Goal: Navigation & Orientation: Understand site structure

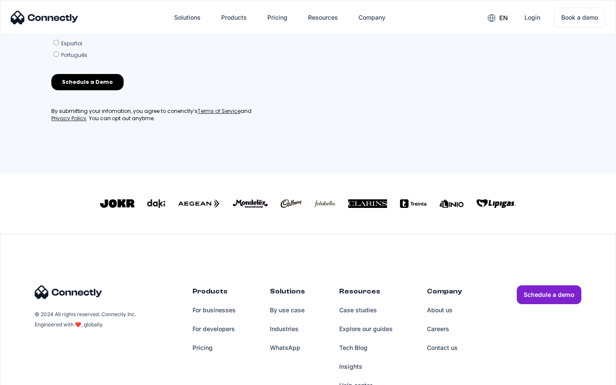
scroll to position [368, 0]
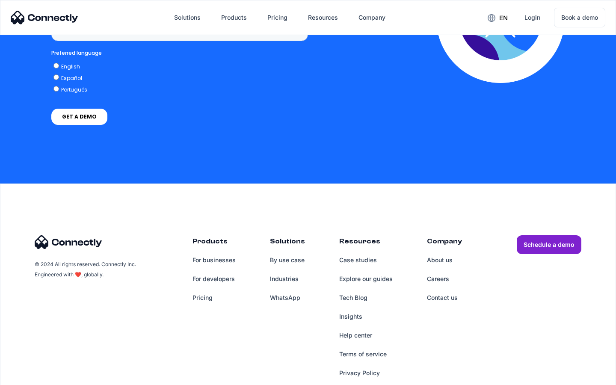
scroll to position [641, 0]
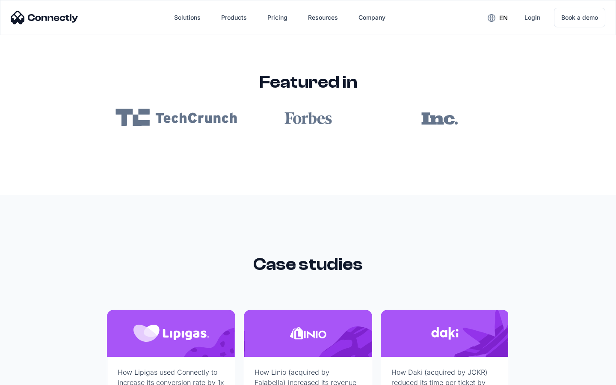
scroll to position [5124, 0]
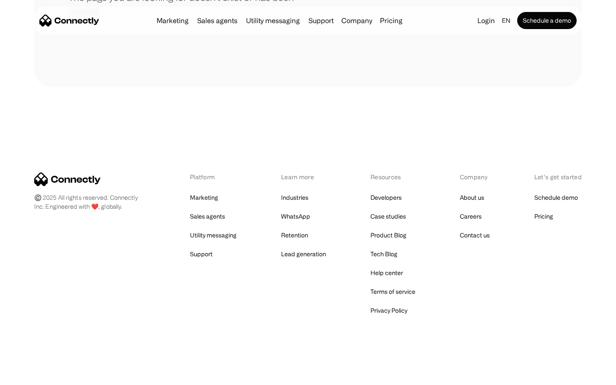
scroll to position [156, 0]
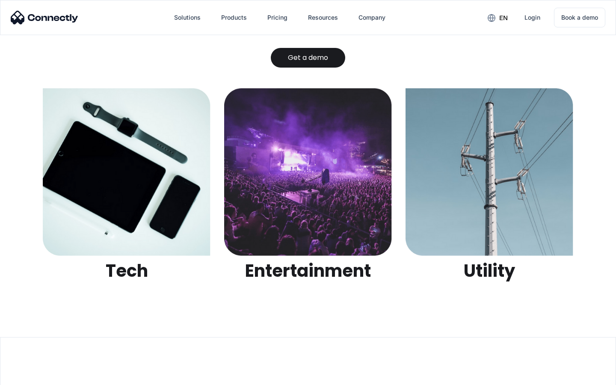
scroll to position [2699, 0]
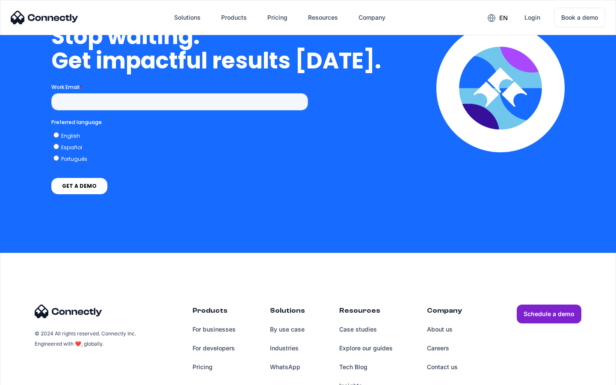
scroll to position [3519, 0]
